Goal: Information Seeking & Learning: Learn about a topic

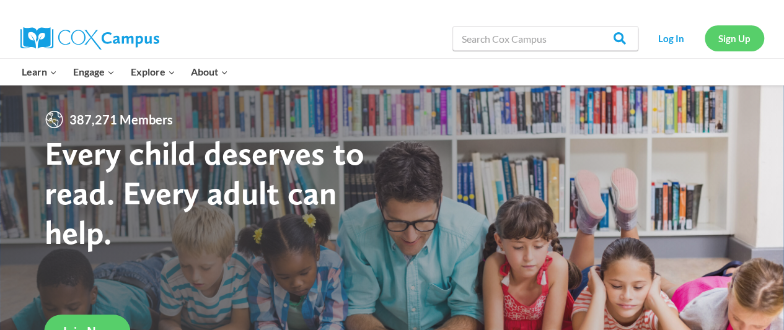
click at [738, 40] on link "Sign Up" at bounding box center [735, 37] width 60 height 25
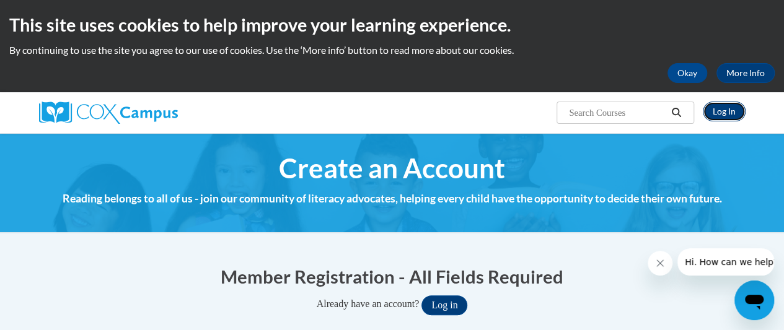
click at [719, 110] on link "Log In" at bounding box center [724, 112] width 43 height 20
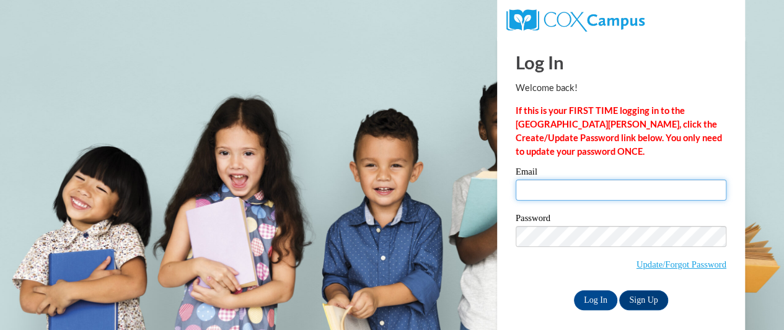
click at [554, 200] on input "Email" at bounding box center [621, 190] width 211 height 21
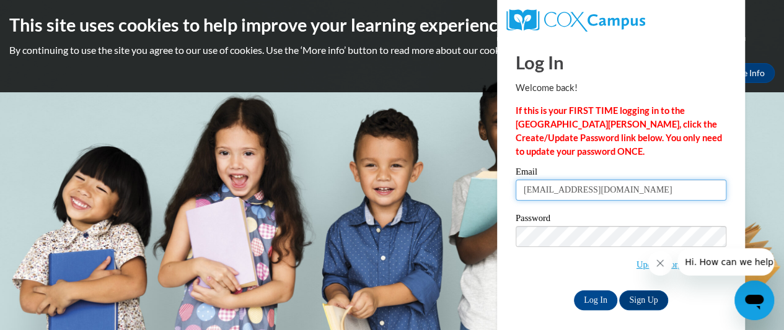
type input "faztwo@verizon.net"
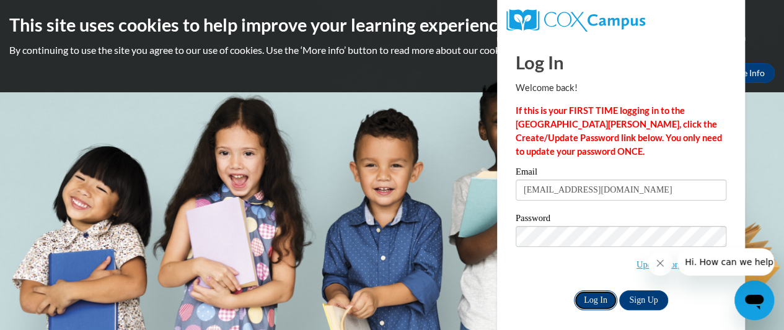
click at [593, 298] on input "Log In" at bounding box center [595, 301] width 43 height 20
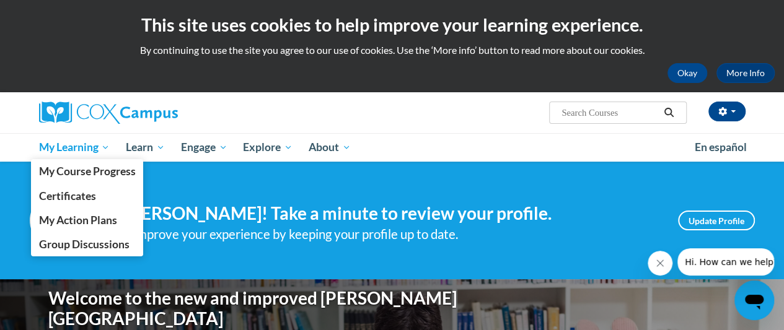
click at [63, 144] on span "My Learning" at bounding box center [73, 147] width 71 height 15
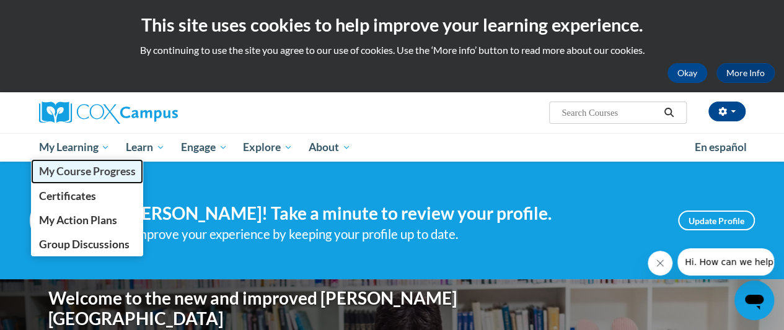
click at [83, 169] on span "My Course Progress" at bounding box center [86, 171] width 97 height 13
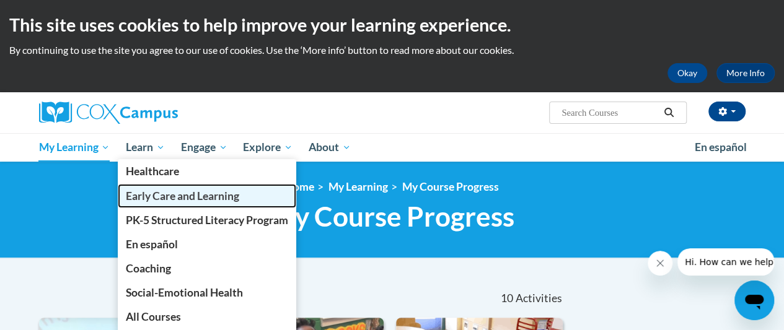
click at [135, 194] on span "Early Care and Learning" at bounding box center [182, 196] width 113 height 13
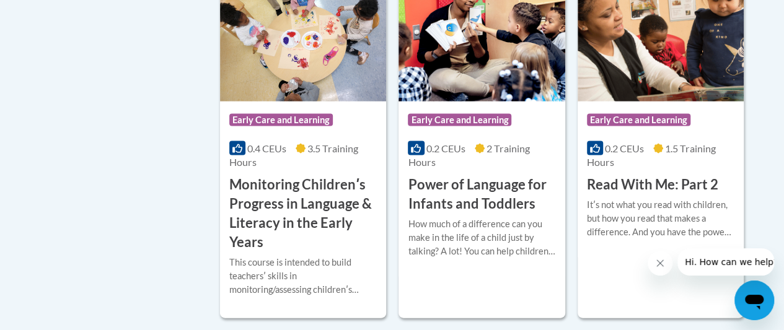
scroll to position [1288, 0]
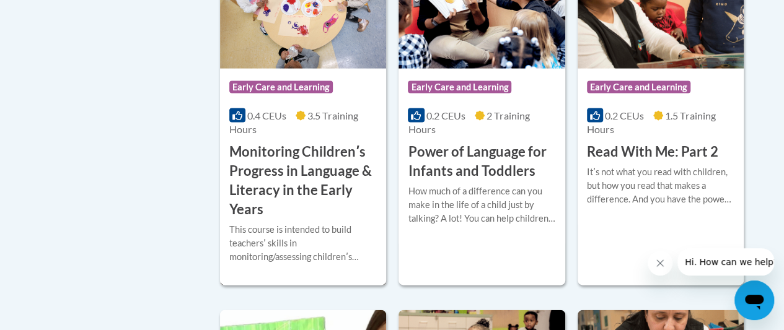
click at [348, 135] on div "Course Category: Early Care and Learning 0.4 CEUs 3.5 Training Hours COURSE Mon…" at bounding box center [303, 144] width 166 height 150
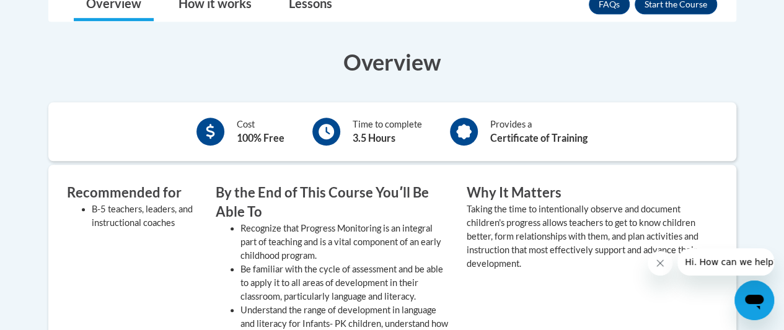
scroll to position [384, 0]
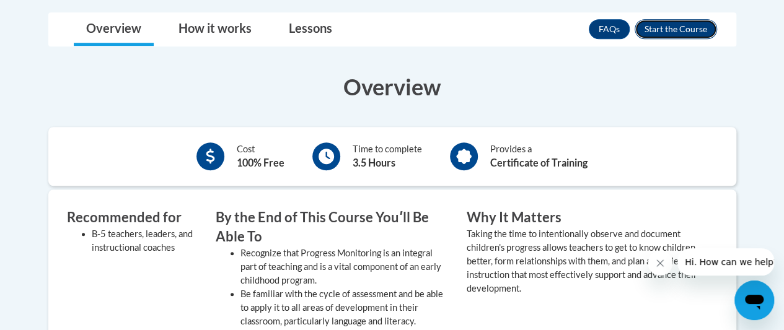
click at [678, 31] on button "Enroll" at bounding box center [676, 29] width 82 height 20
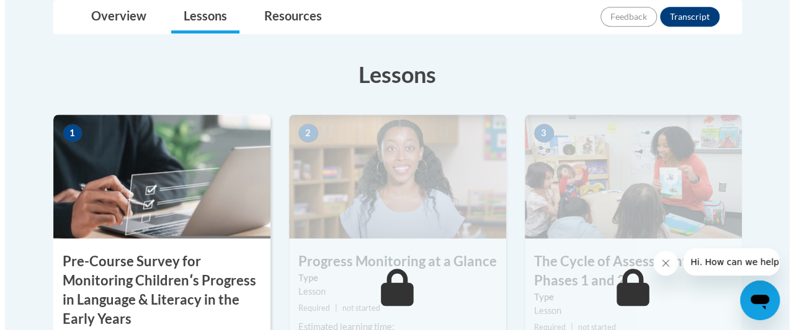
scroll to position [446, 0]
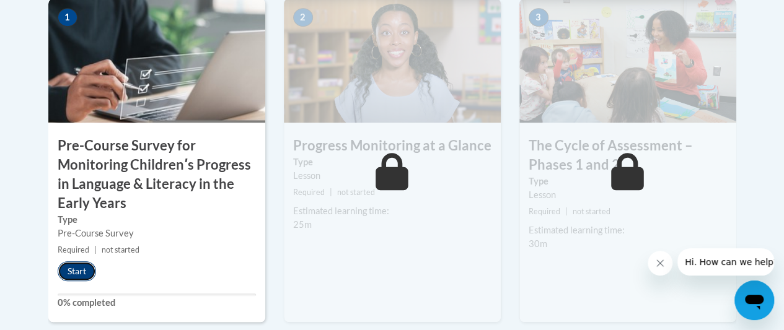
click at [68, 277] on button "Start" at bounding box center [77, 272] width 38 height 20
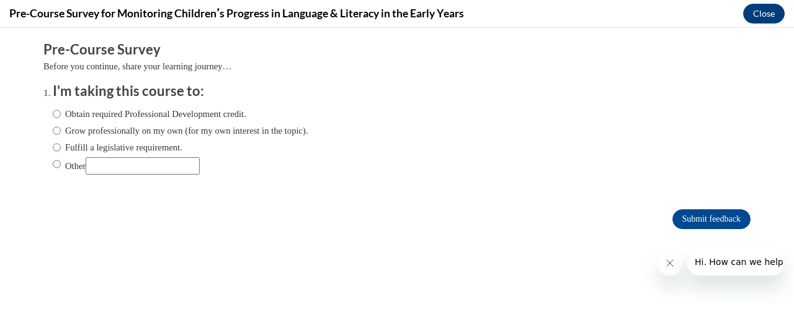
scroll to position [0, 0]
click at [53, 132] on label "Grow professionally on my own (for my own interest in the topic)." at bounding box center [180, 131] width 255 height 14
click at [53, 132] on input "Grow professionally on my own (for my own interest in the topic)." at bounding box center [57, 131] width 8 height 14
radio input "true"
click at [683, 217] on input "Submit feedback" at bounding box center [711, 220] width 78 height 20
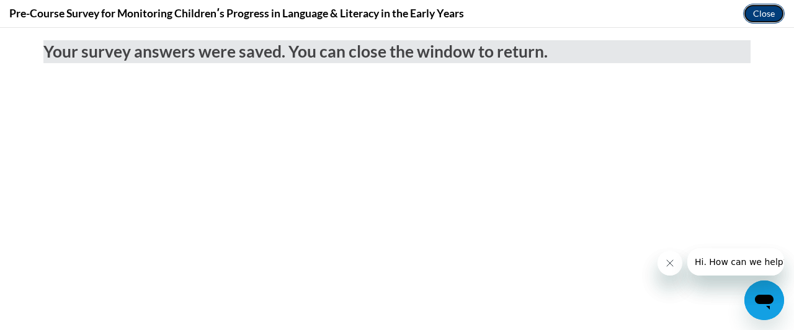
click at [760, 10] on button "Close" at bounding box center [764, 14] width 42 height 20
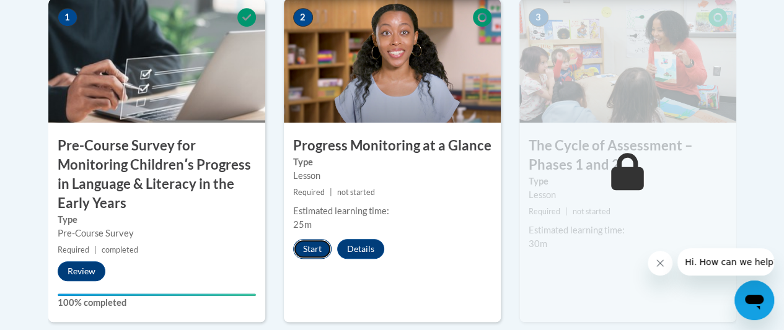
click at [315, 246] on button "Start" at bounding box center [312, 249] width 38 height 20
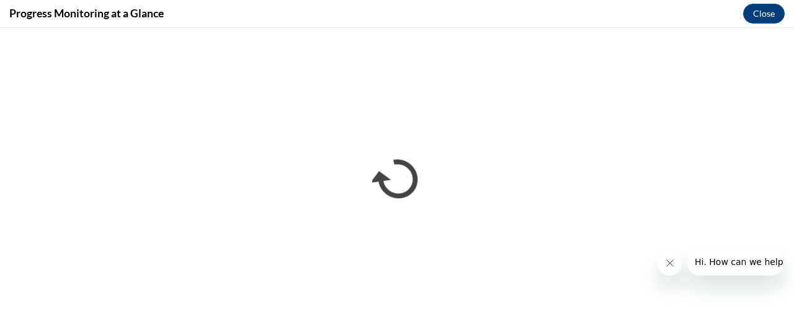
click at [673, 264] on icon "Close message from company" at bounding box center [669, 264] width 10 height 10
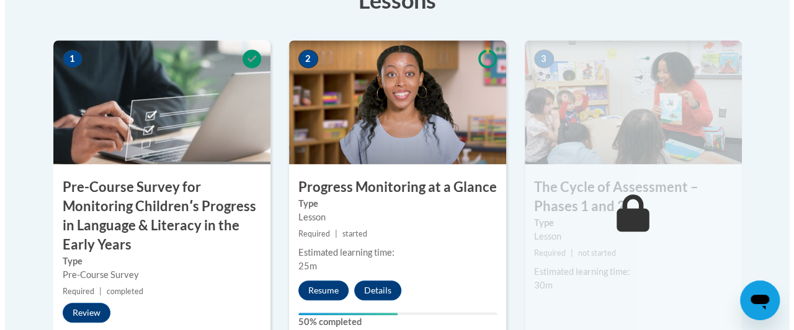
scroll to position [422, 0]
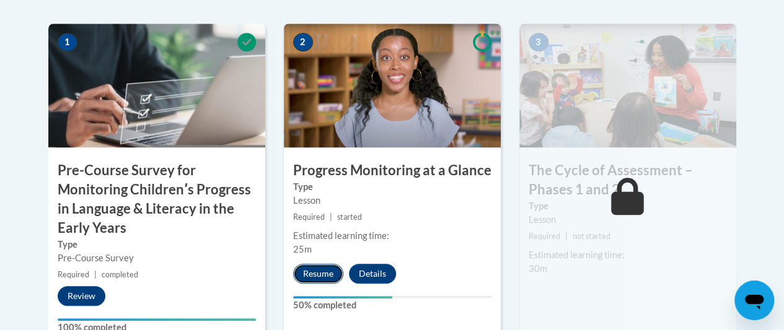
click at [321, 277] on button "Resume" at bounding box center [318, 274] width 50 height 20
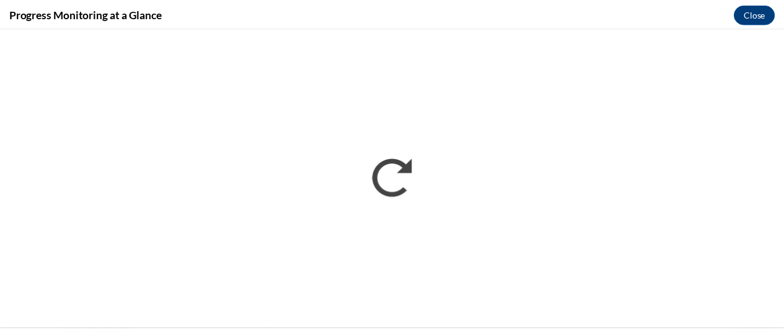
scroll to position [0, 0]
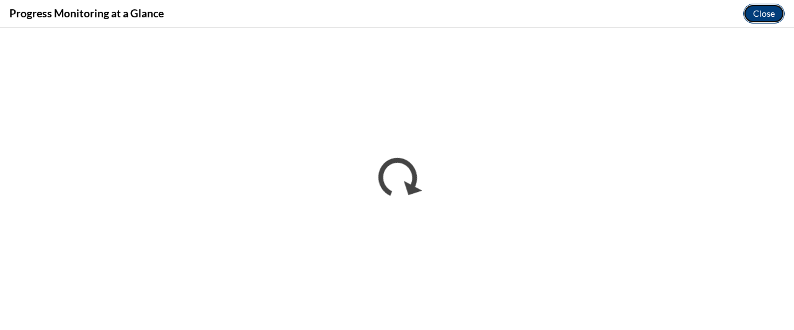
click at [766, 12] on button "Close" at bounding box center [764, 14] width 42 height 20
